Goal: Navigation & Orientation: Find specific page/section

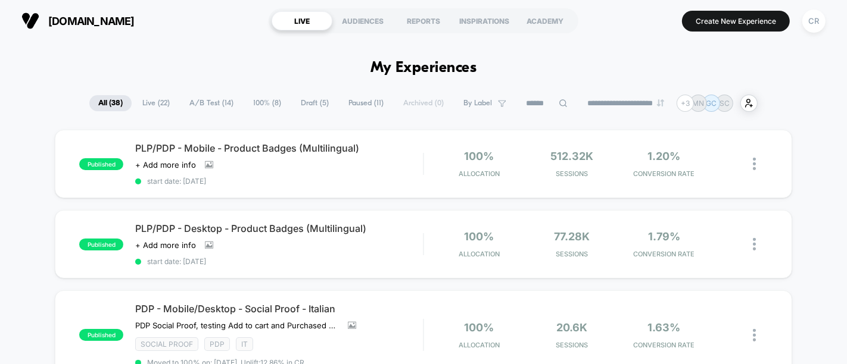
click at [201, 104] on span "A/B Test ( 14 )" at bounding box center [211, 103] width 62 height 16
